Goal: Communication & Community: Answer question/provide support

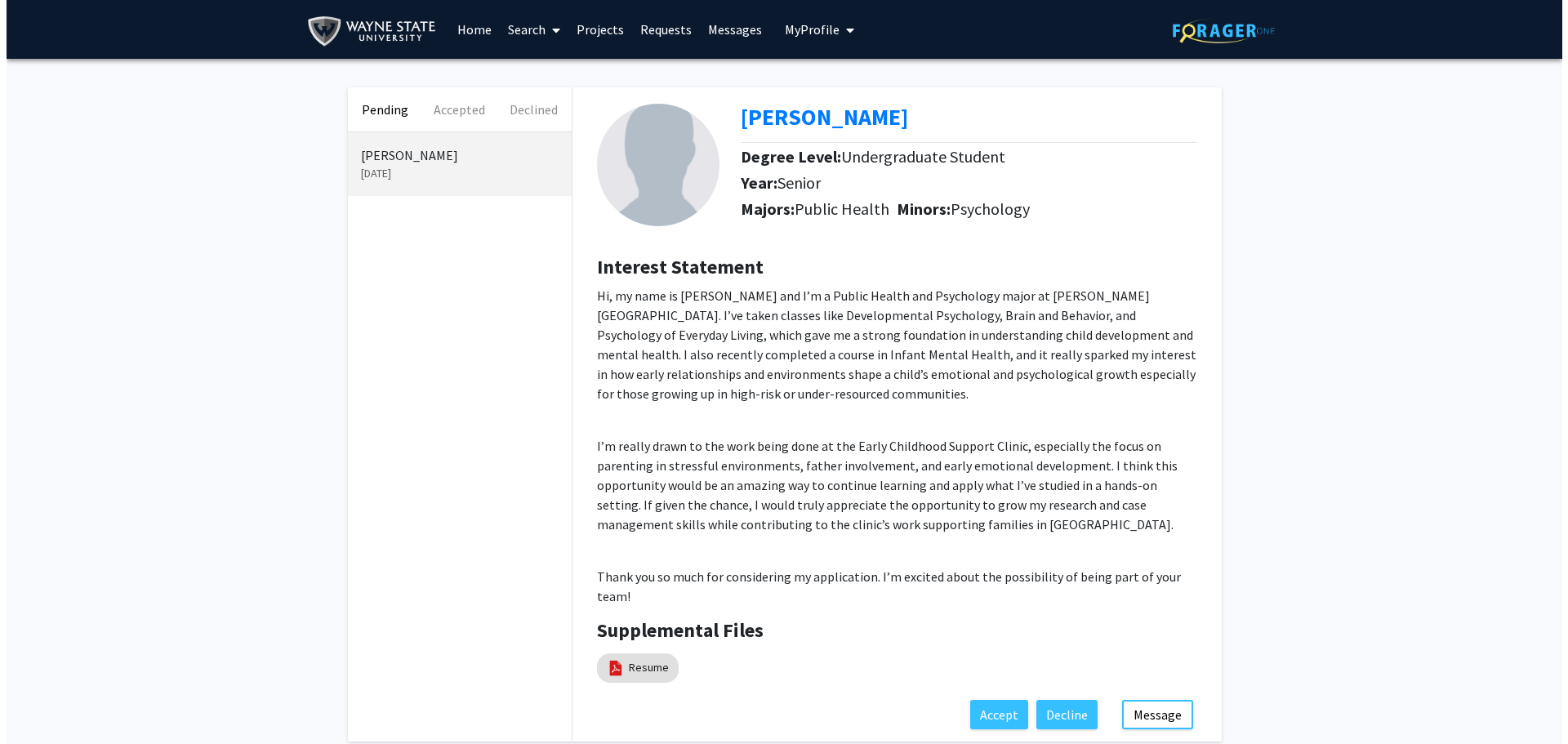
scroll to position [82, 0]
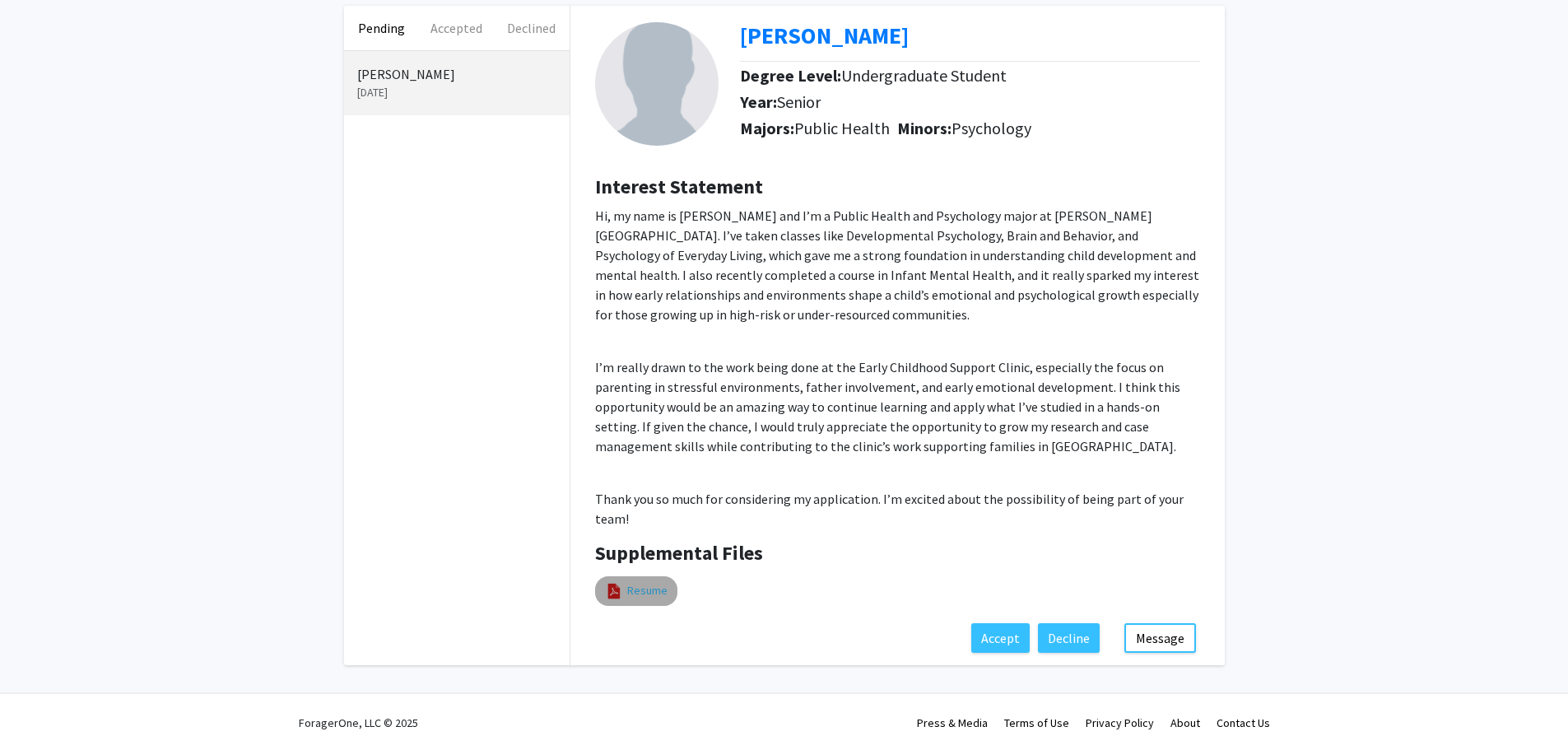
click at [631, 589] on link "Resume" at bounding box center [647, 590] width 40 height 17
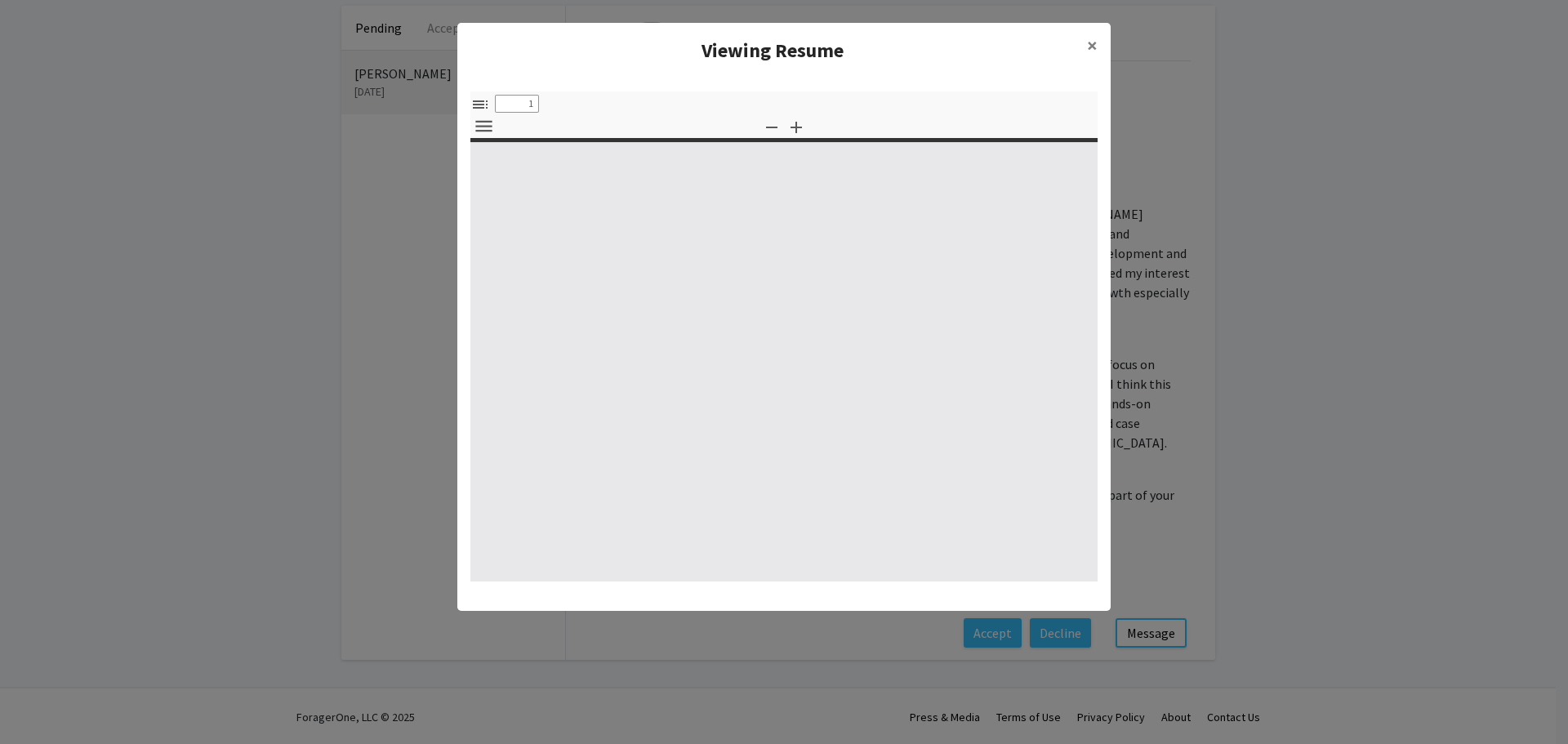
type input "0"
select select "custom"
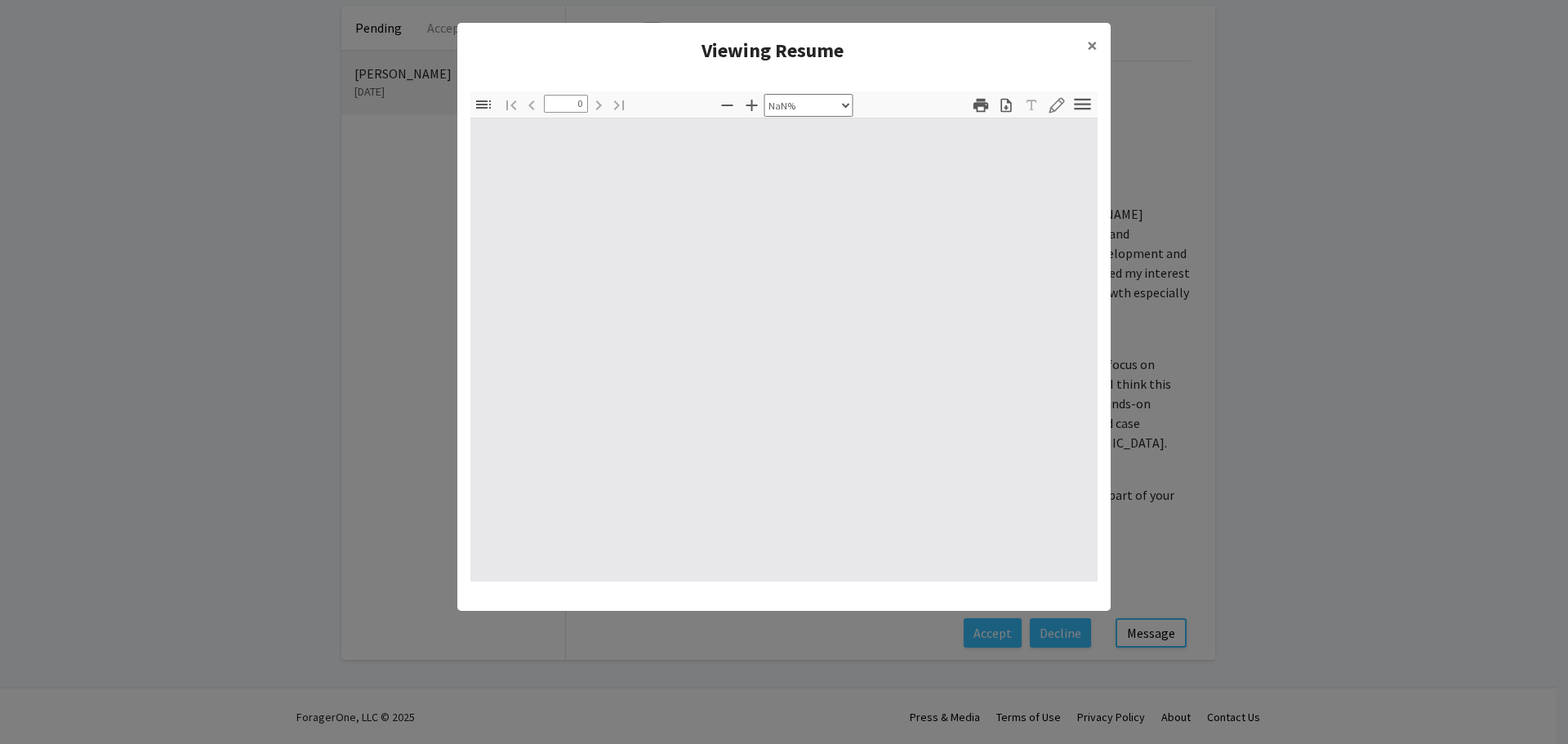
type input "1"
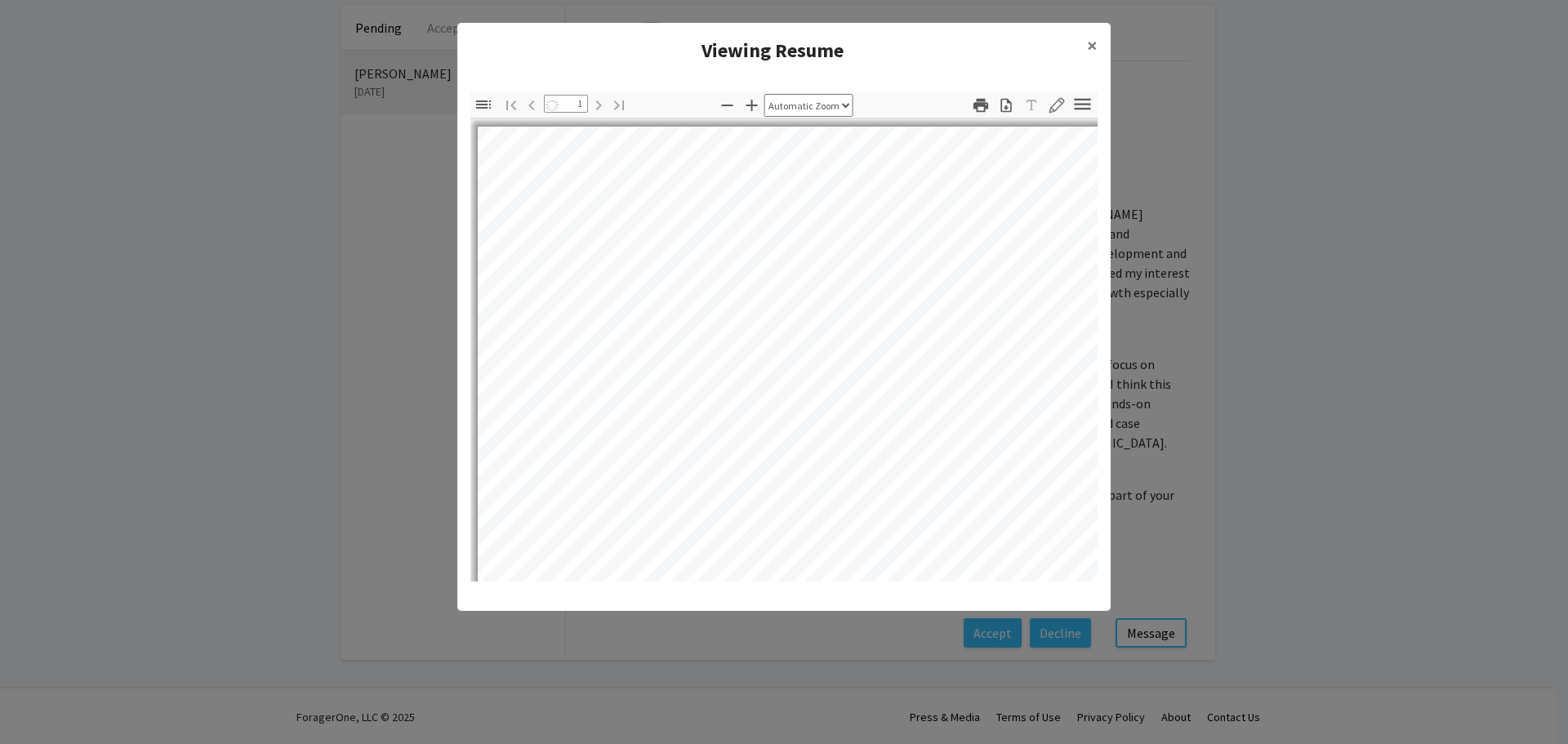
select select "auto"
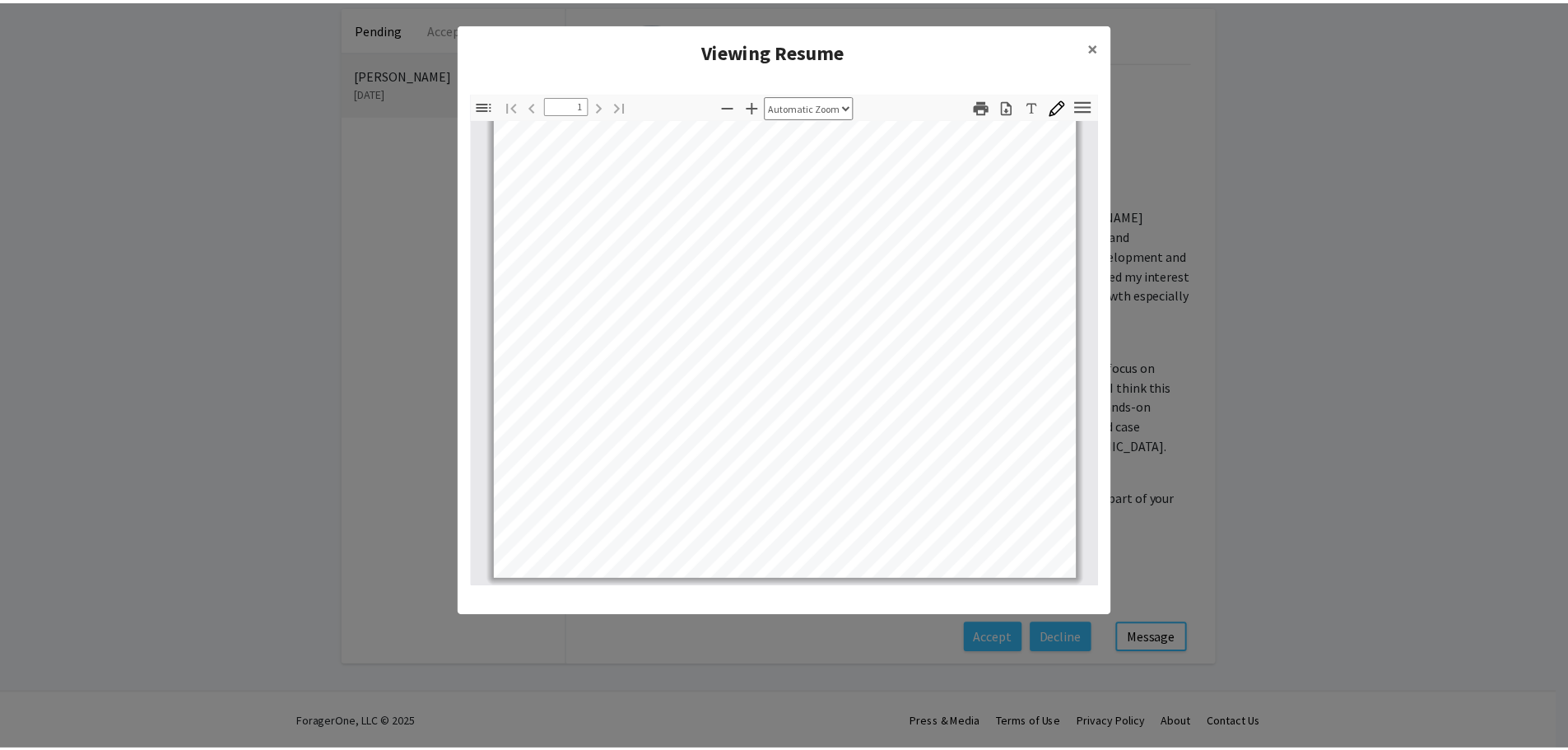
scroll to position [227, 0]
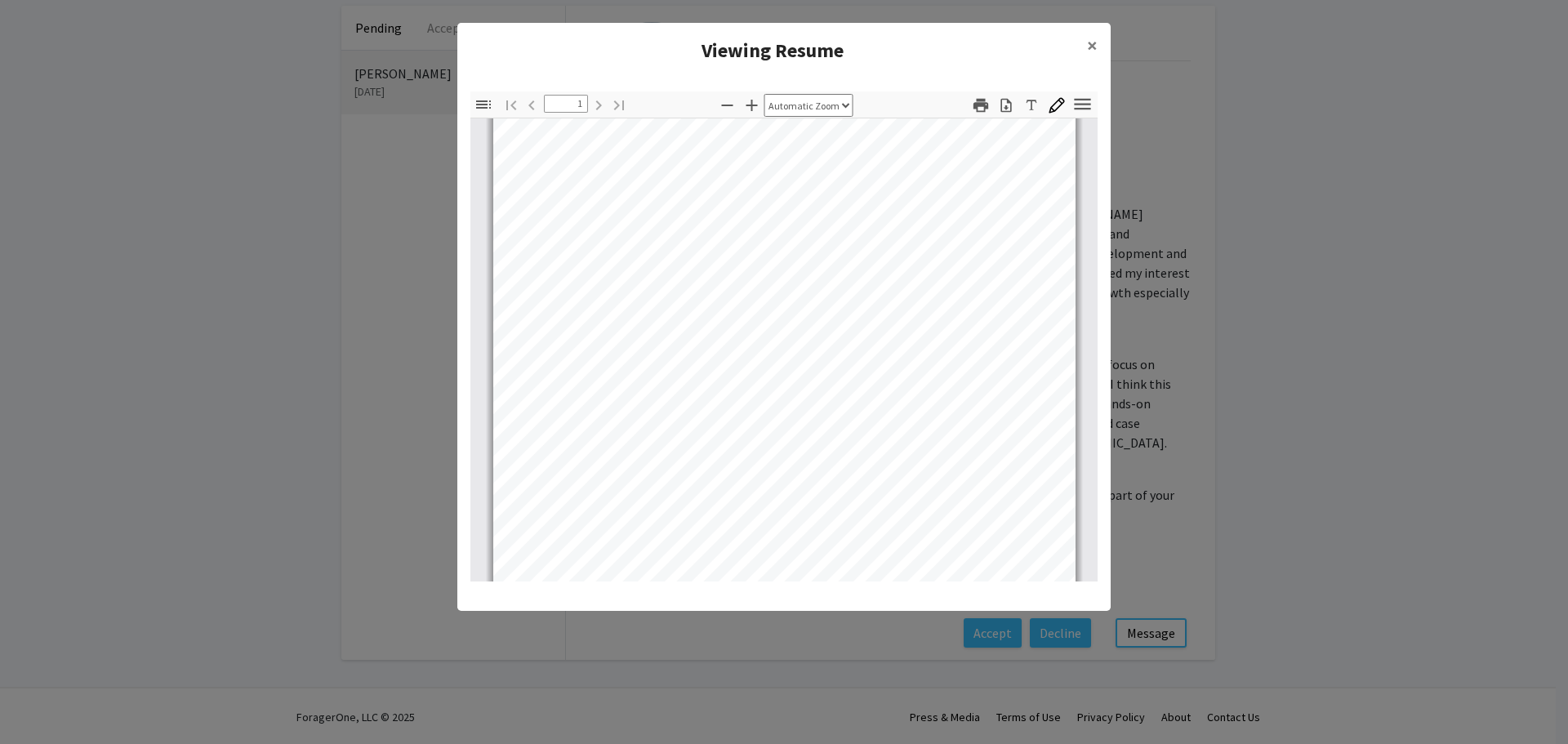
click at [1318, 440] on modal-container "Viewing Resume × Thumbnails Document Outline Attachments Layers Current Outline…" at bounding box center [784, 372] width 1568 height 744
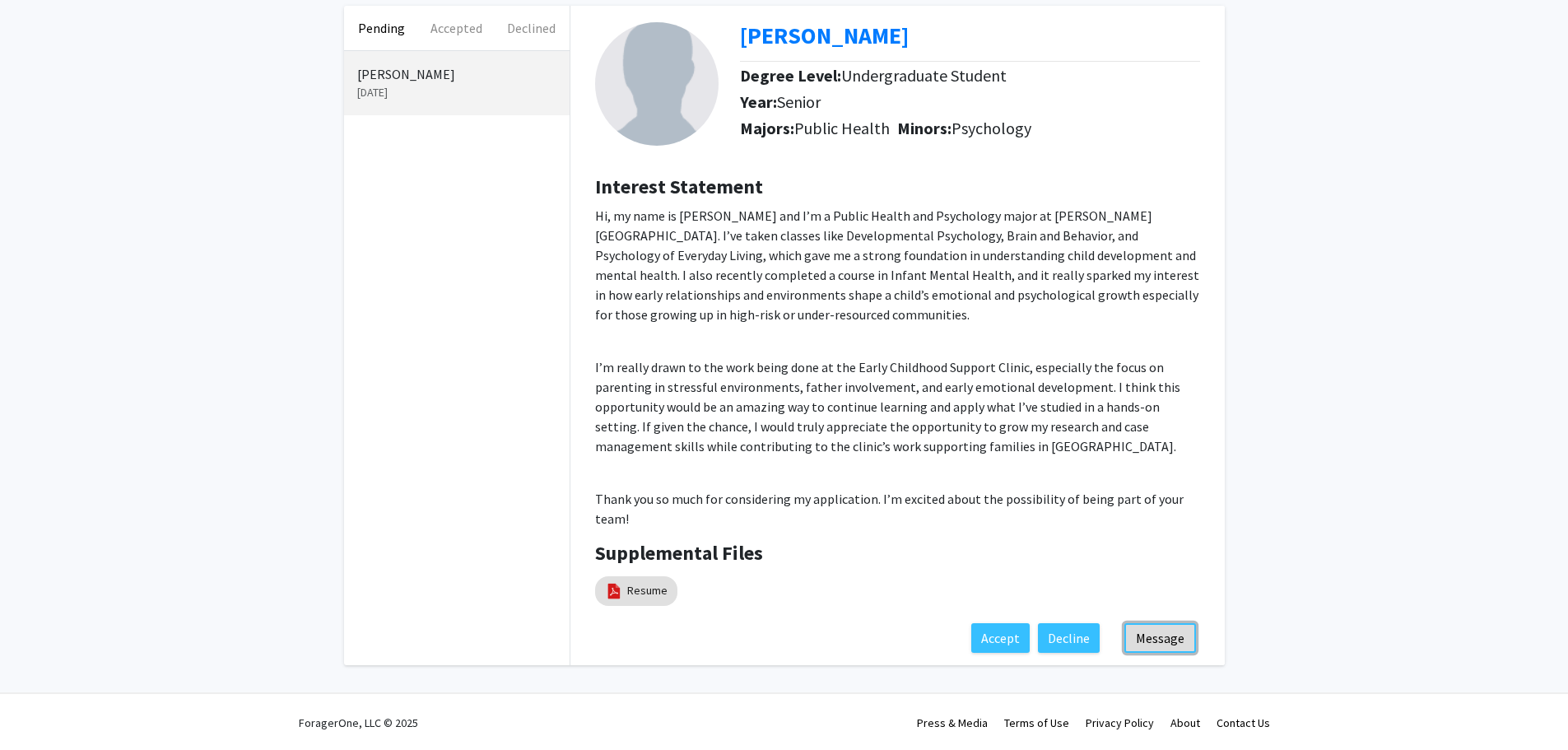
click at [1167, 639] on button "Message" at bounding box center [1160, 638] width 72 height 30
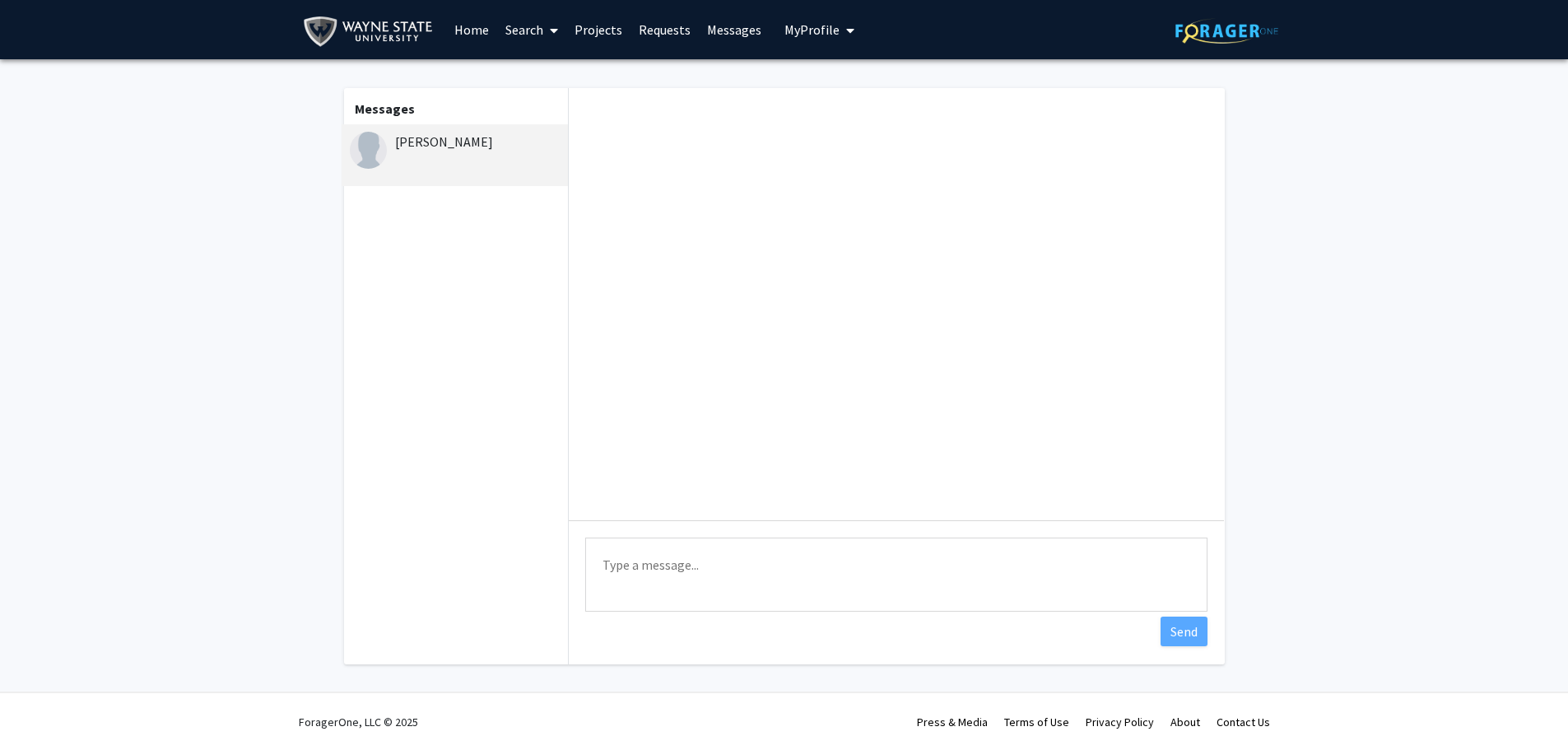
click at [671, 575] on textarea "Type a message" at bounding box center [896, 574] width 622 height 74
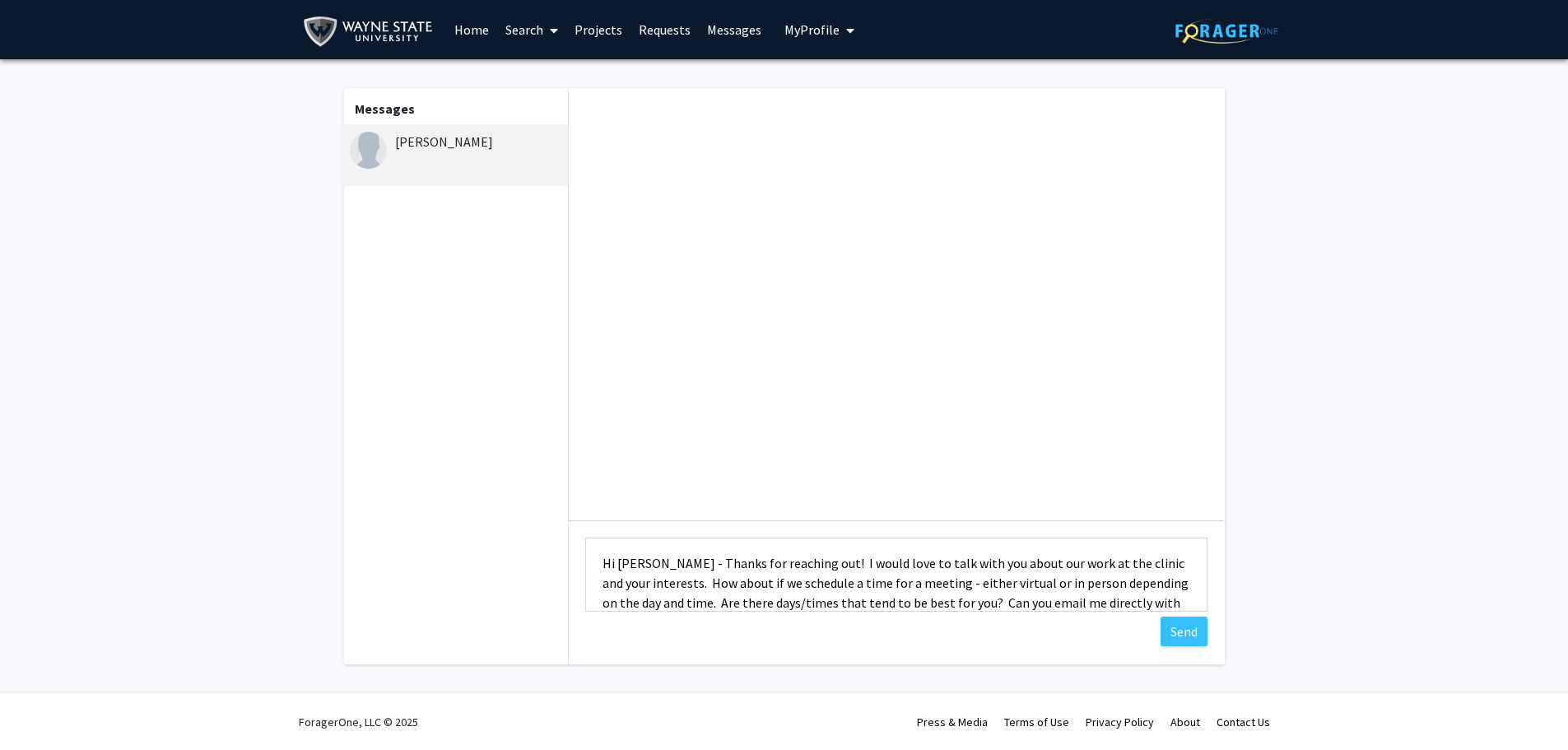
scroll to position [21, 0]
drag, startPoint x: 1012, startPoint y: 608, endPoint x: 1012, endPoint y: 633, distance: 25.0
click at [1012, 633] on div "Type a message Hi [PERSON_NAME] - Thanks for reaching out! I would love to talk…" at bounding box center [896, 376] width 655 height 576
type textarea "Hi [PERSON_NAME] - Thanks for reaching out! I would love to talk with you about…"
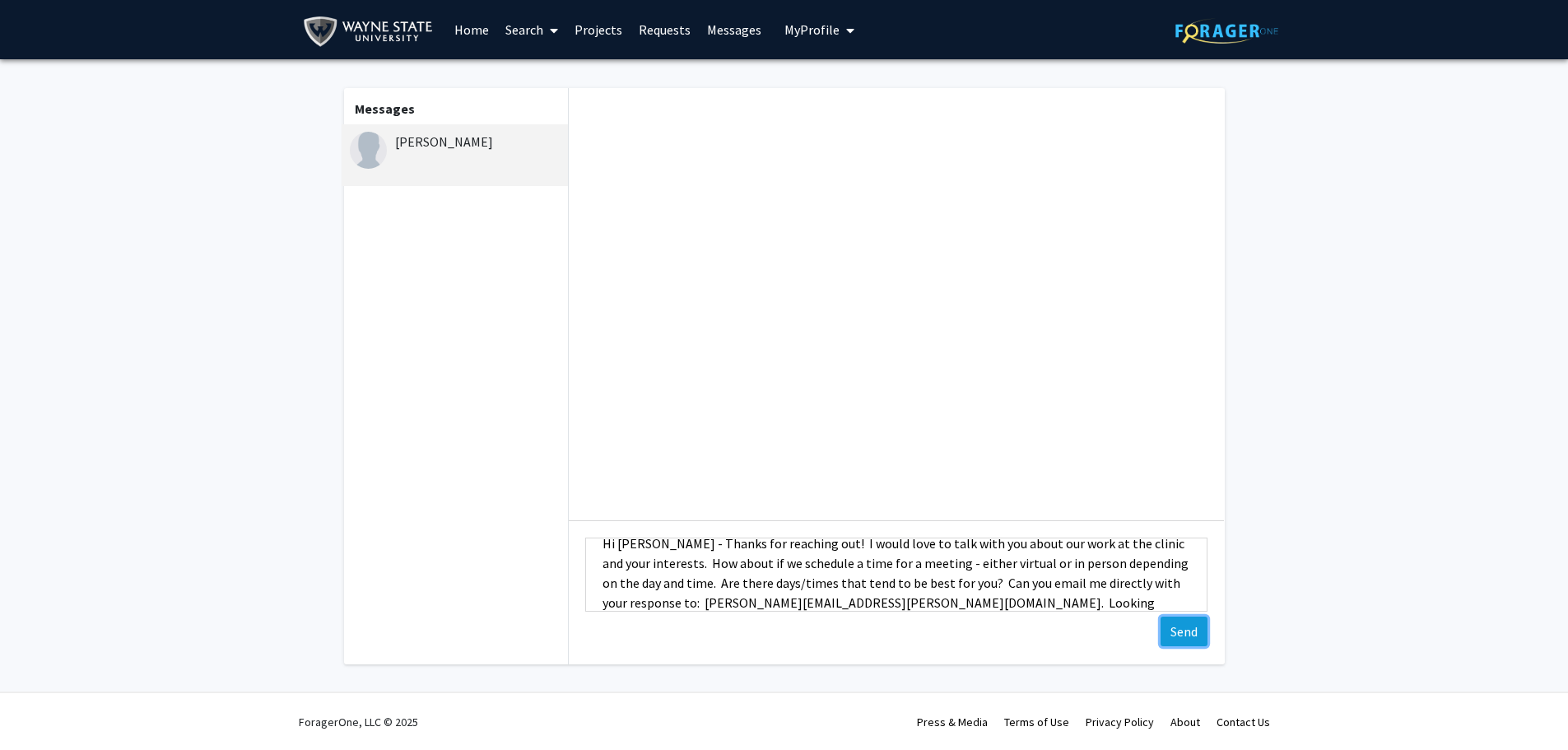
click at [1182, 631] on button "Send" at bounding box center [1184, 631] width 47 height 30
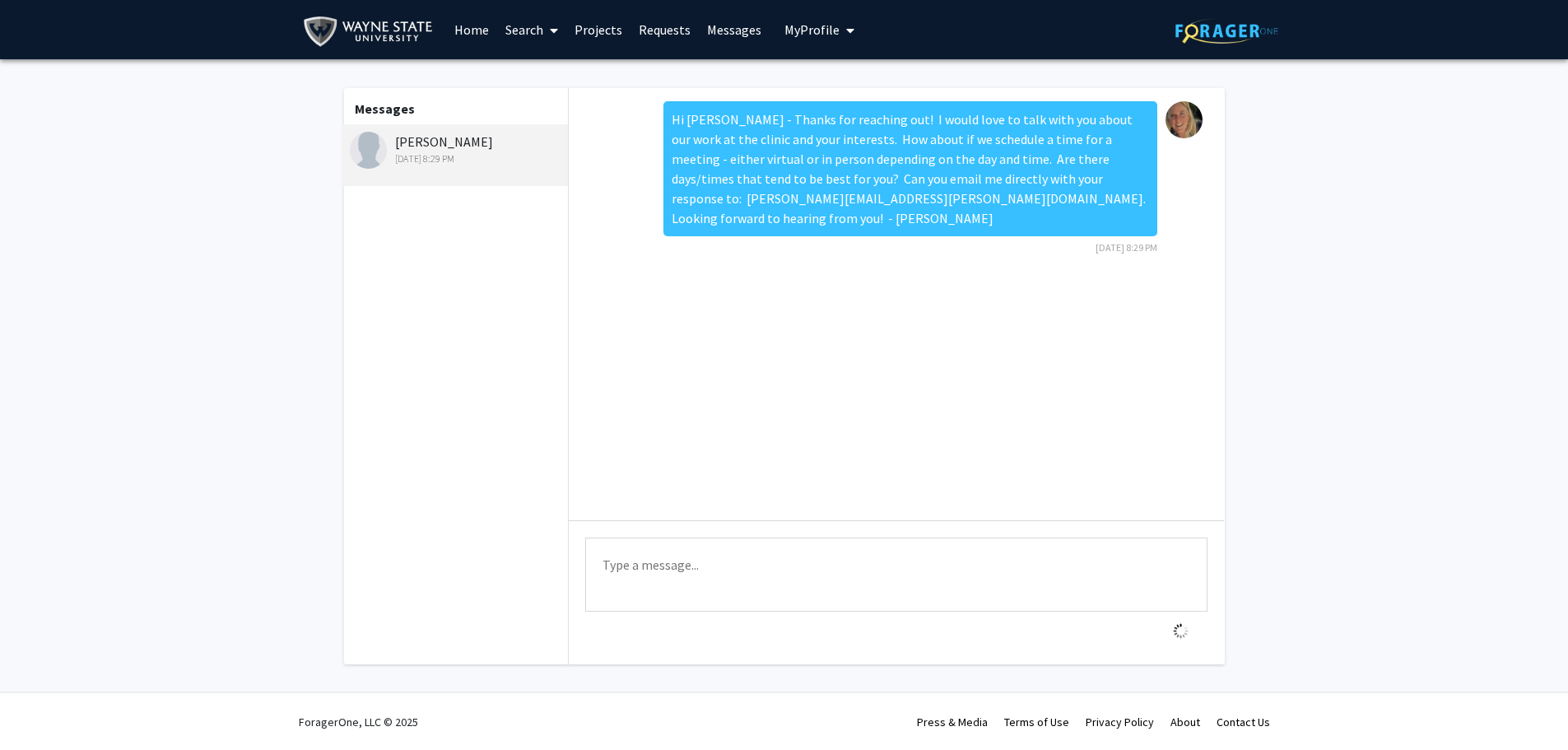
scroll to position [0, 0]
